Goal: Find contact information

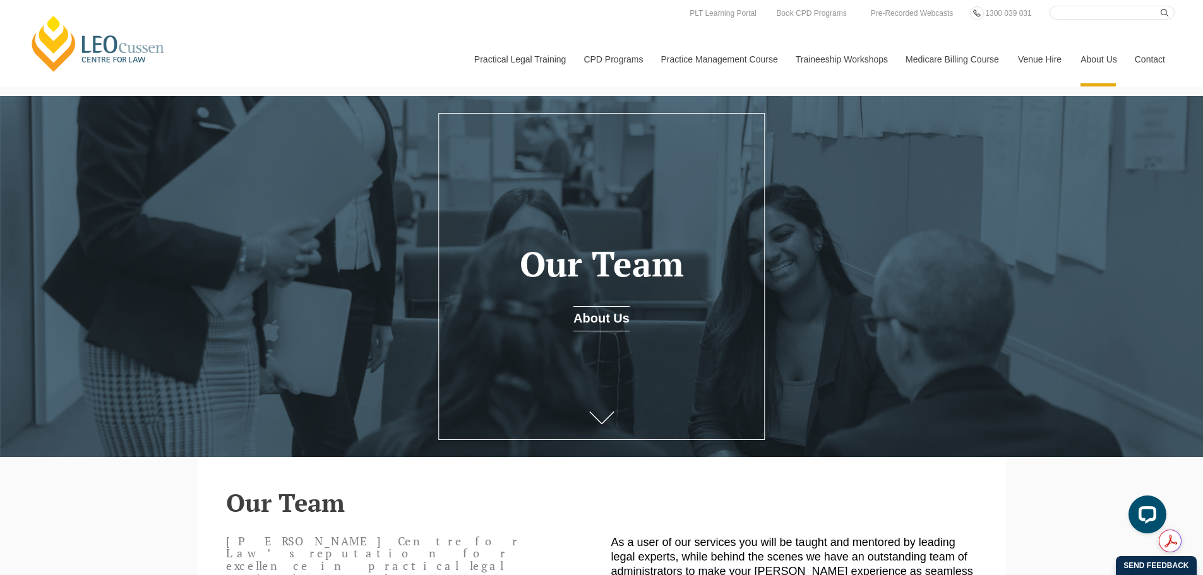
click at [0, 0] on link "Our Team" at bounding box center [0, 0] width 0 height 0
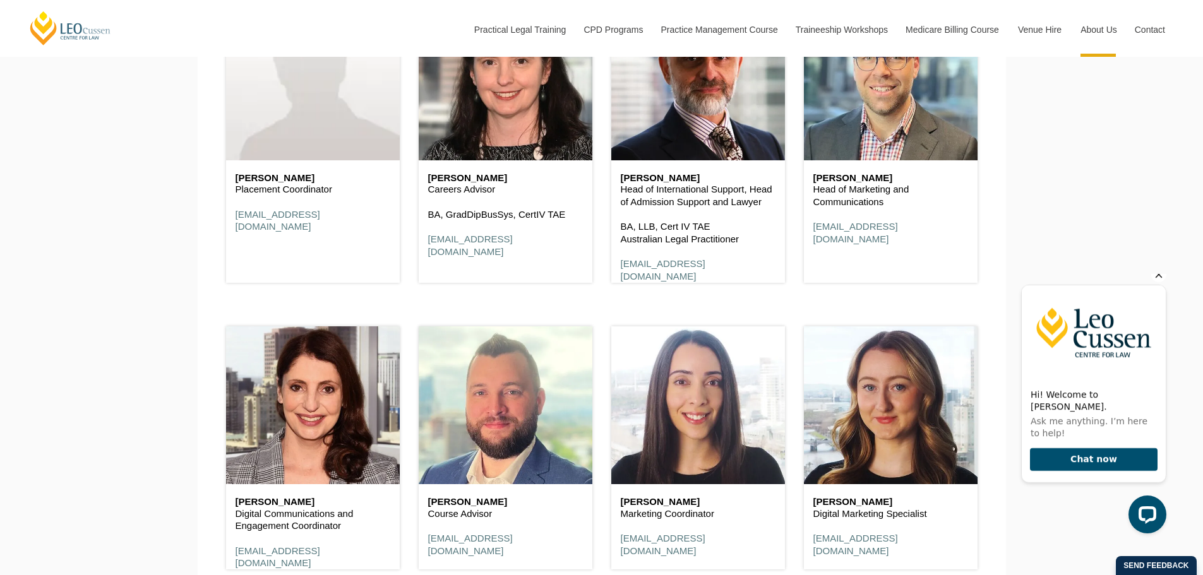
scroll to position [5494, 0]
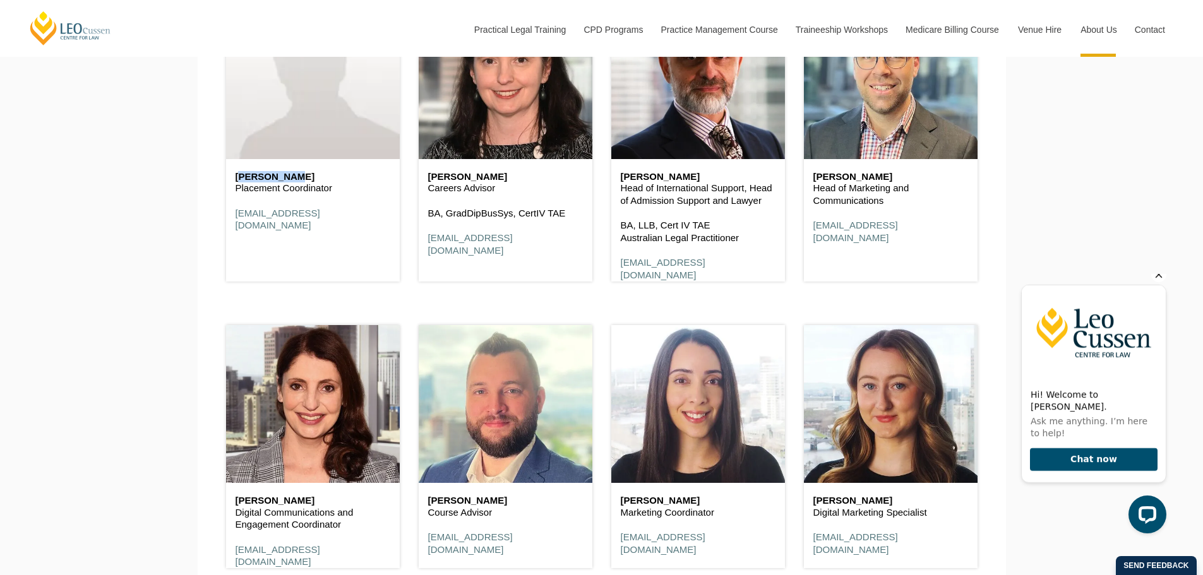
drag, startPoint x: 278, startPoint y: 183, endPoint x: 230, endPoint y: 165, distance: 52.0
click at [230, 165] on div "Aliya Cook Placement Coordinator acook@leocussen.edu.au" at bounding box center [313, 201] width 174 height 85
copy h6 "Aliya Cook"
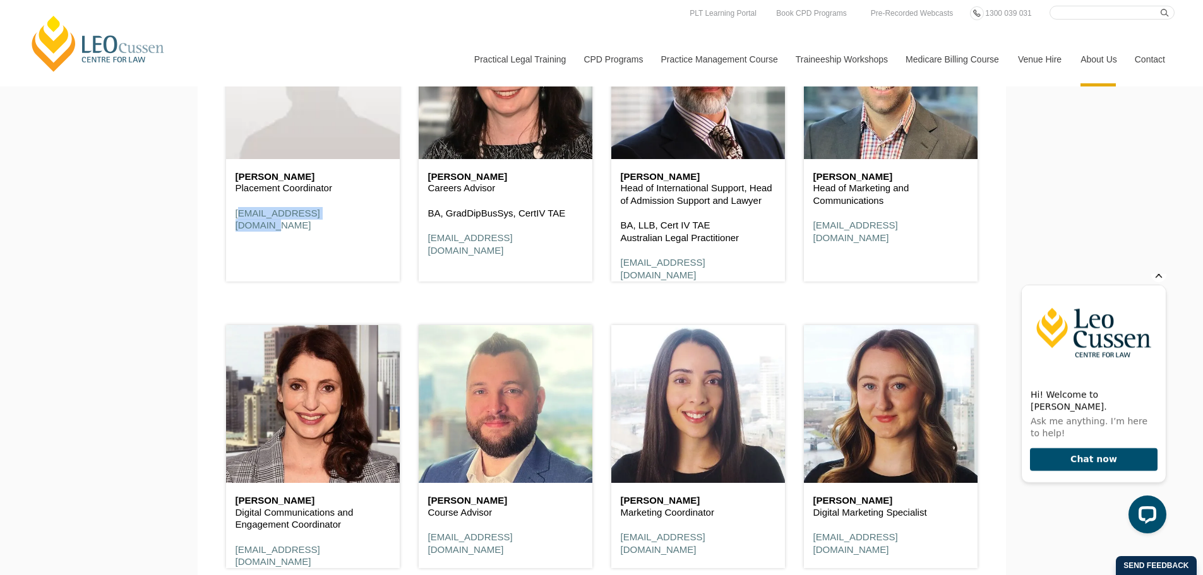
drag, startPoint x: 352, startPoint y: 215, endPoint x: 229, endPoint y: 224, distance: 123.4
click at [229, 224] on div "Aliya Cook Placement Coordinator acook@leocussen.edu.au" at bounding box center [313, 201] width 174 height 85
copy link "acook@leocussen.edu.au"
